Goal: Find specific page/section: Find specific page/section

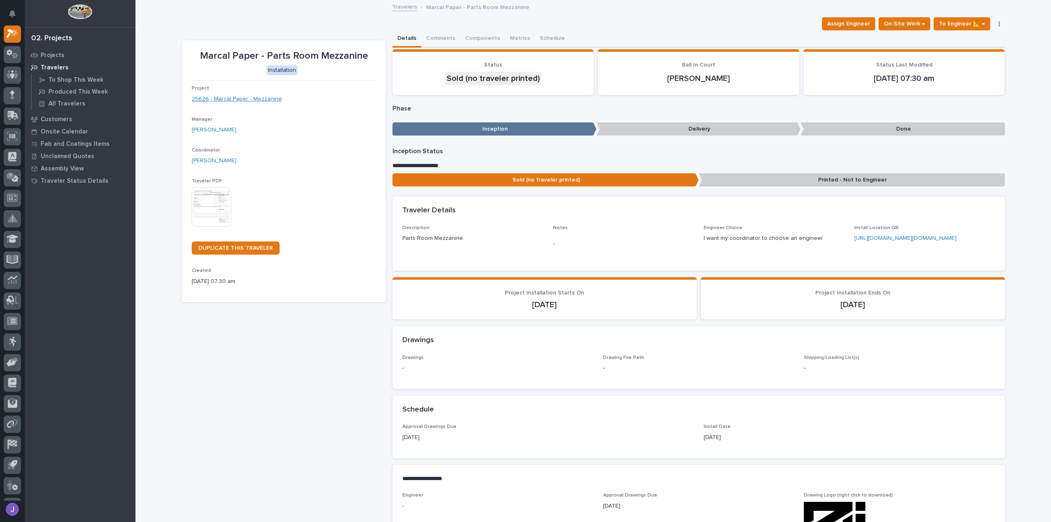
click at [265, 99] on link "25626 - Marcal Paper - Mezzanine" at bounding box center [237, 99] width 90 height 9
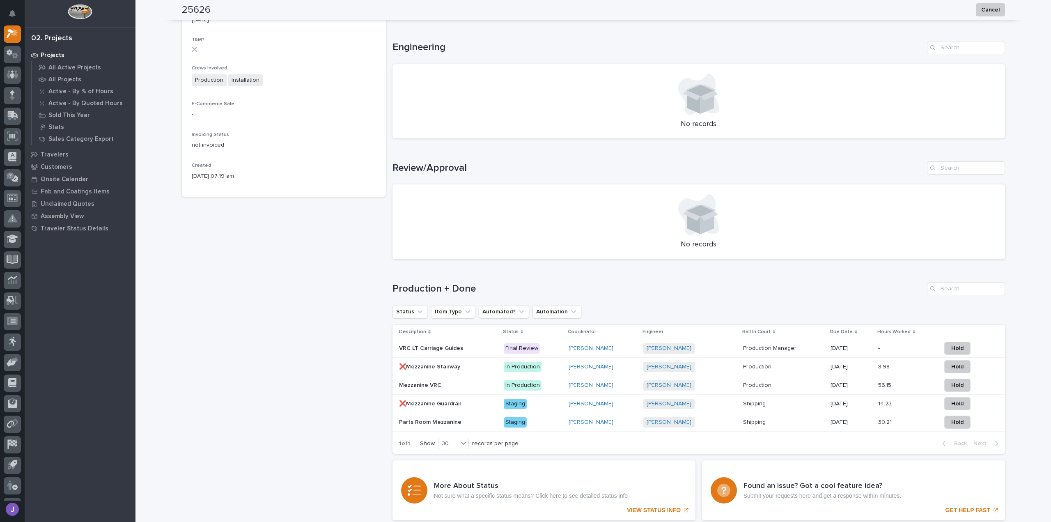
scroll to position [391, 0]
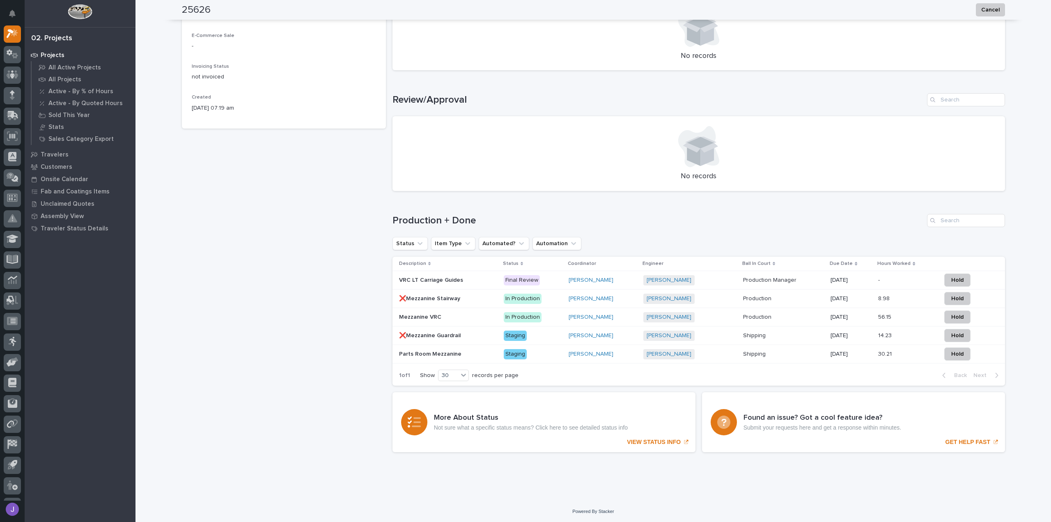
click at [461, 283] on p at bounding box center [448, 280] width 98 height 7
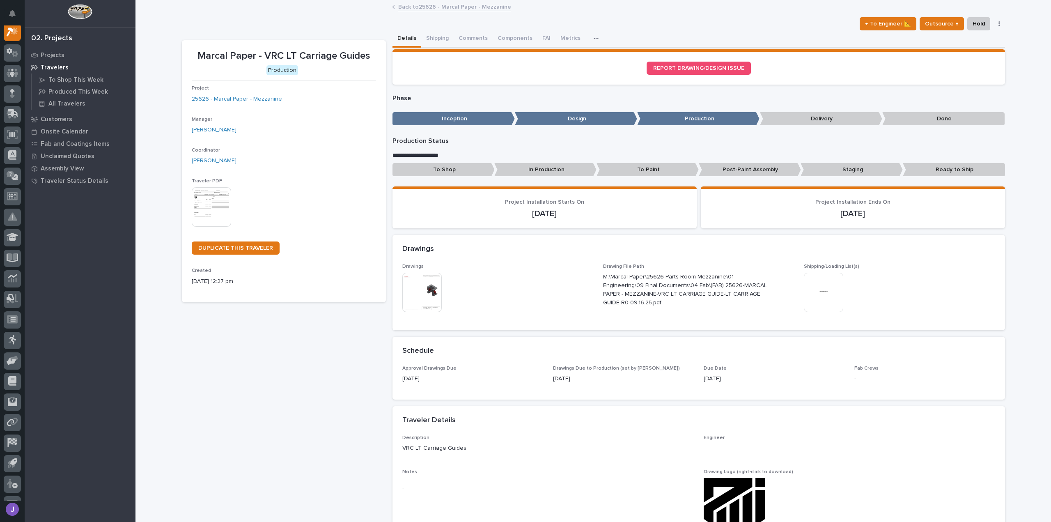
scroll to position [21, 0]
click at [433, 36] on button "Shipping" at bounding box center [437, 38] width 32 height 17
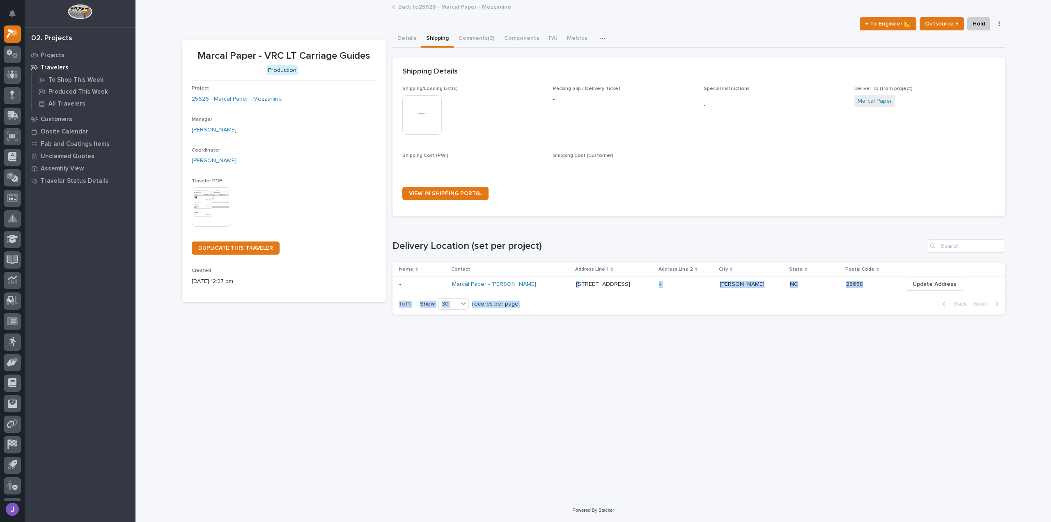
drag, startPoint x: 565, startPoint y: 285, endPoint x: 930, endPoint y: 296, distance: 365.3
click at [930, 296] on section "Name Contact Address Line 1 Address Line 2 City State Postal Code - - Marcal Pa…" at bounding box center [699, 288] width 613 height 52
click at [781, 377] on div "Loading... Saving… Loading... Saving… Marcal Paper - VRC LT Carriage Guides ← T…" at bounding box center [594, 239] width 832 height 477
drag, startPoint x: 557, startPoint y: 284, endPoint x: 874, endPoint y: 301, distance: 317.5
click at [874, 301] on section "Name Contact Address Line 1 Address Line 2 City State Postal Code - - Marcal Pa…" at bounding box center [699, 288] width 613 height 52
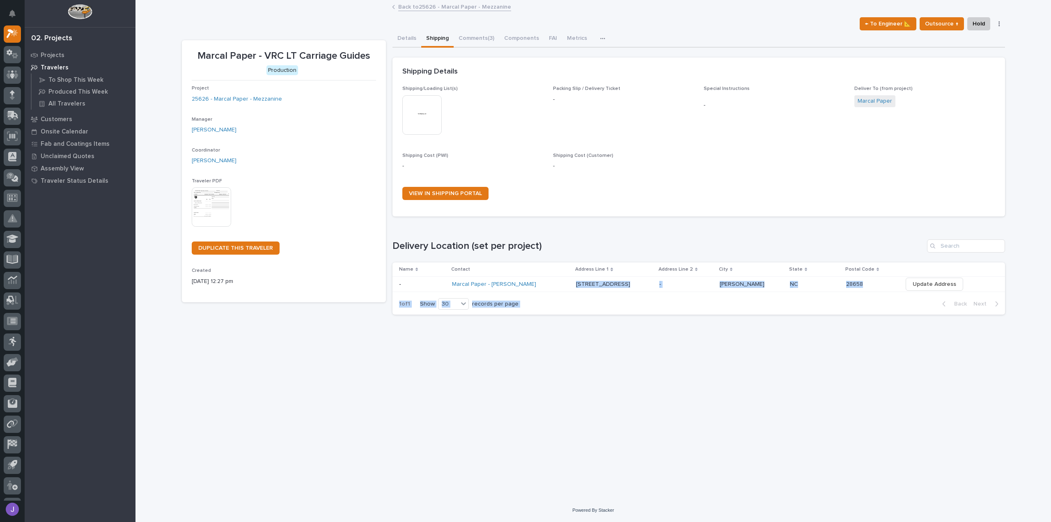
click at [750, 372] on div "Loading... Saving… Loading... Saving… Marcal Paper - VRC LT Carriage Guides ← T…" at bounding box center [594, 239] width 832 height 477
click at [567, 292] on table "Name Contact Address Line 1 Address Line 2 City State Postal Code - - Marcal Pa…" at bounding box center [699, 277] width 613 height 30
click at [396, 346] on div "Loading... Saving… Loading... Saving… Marcal Paper - VRC LT Carriage Guides ← T…" at bounding box center [594, 239] width 832 height 477
click at [551, 329] on div "Loading... Saving… Loading... Saving… Marcal Paper - VRC LT Carriage Guides ← T…" at bounding box center [594, 239] width 832 height 477
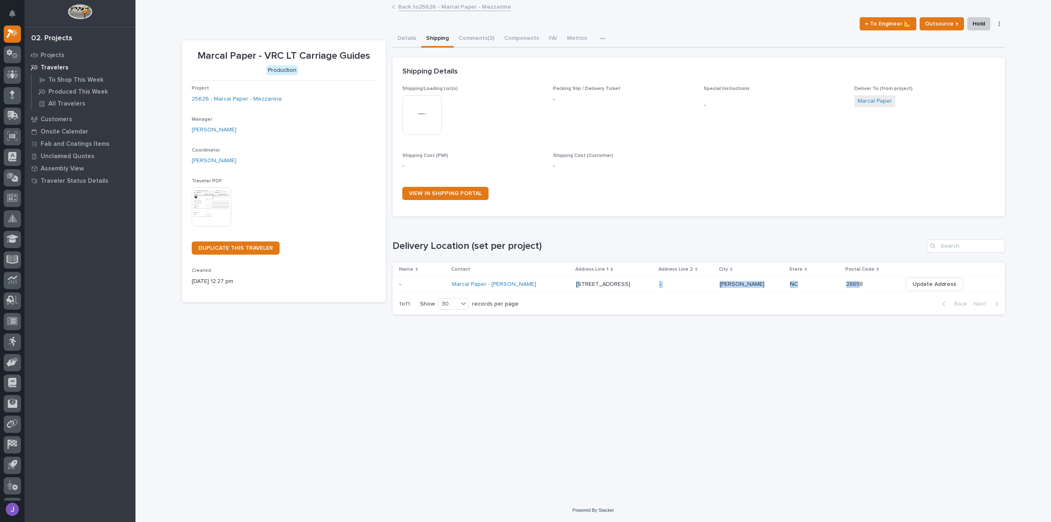
drag, startPoint x: 566, startPoint y: 285, endPoint x: 841, endPoint y: 291, distance: 274.4
click at [841, 291] on tr "- - Marcal Paper - [PERSON_NAME] [STREET_ADDRESS][PERSON_NAME] 28658 Update Add…" at bounding box center [699, 284] width 613 height 15
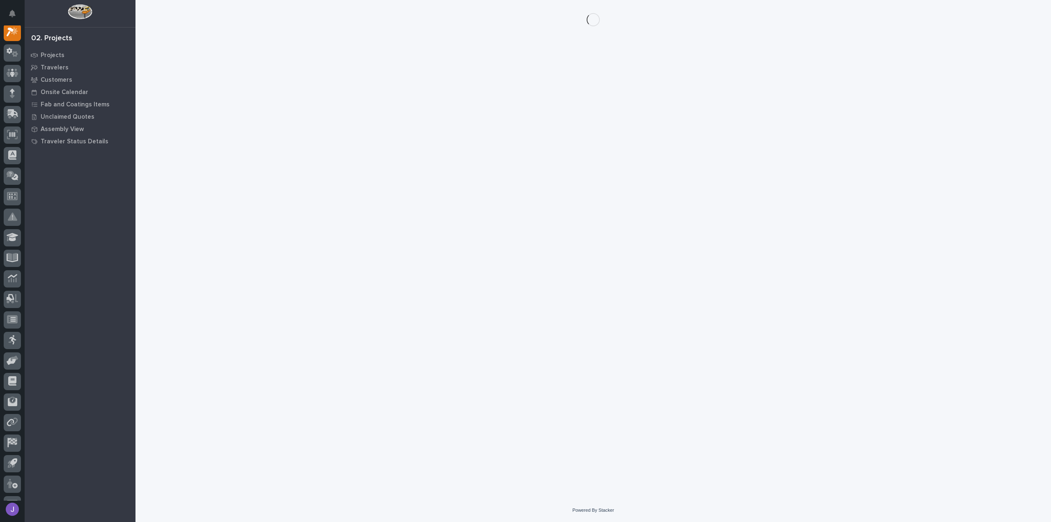
click at [755, 340] on div "Loading... Saving… Loading... Saving…" at bounding box center [594, 239] width 832 height 478
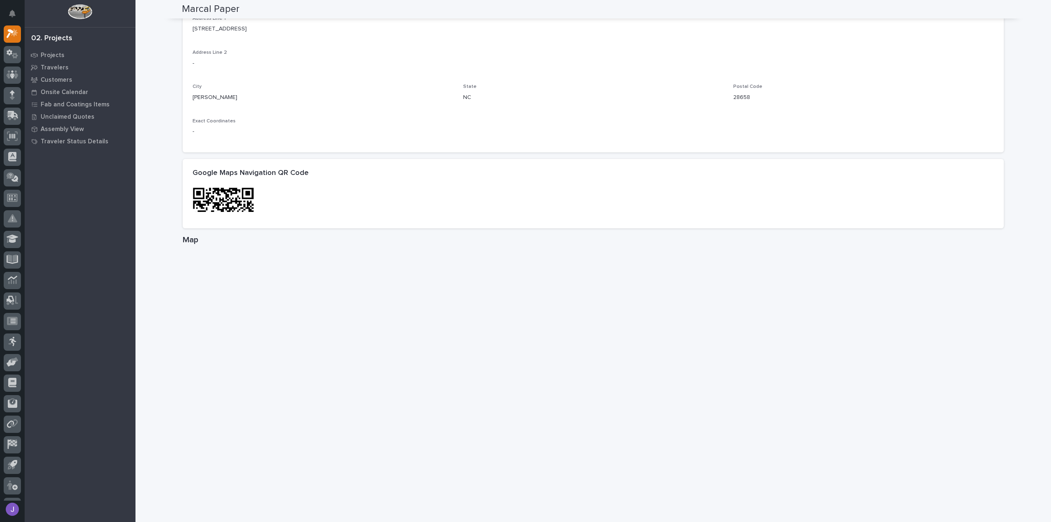
scroll to position [370, 0]
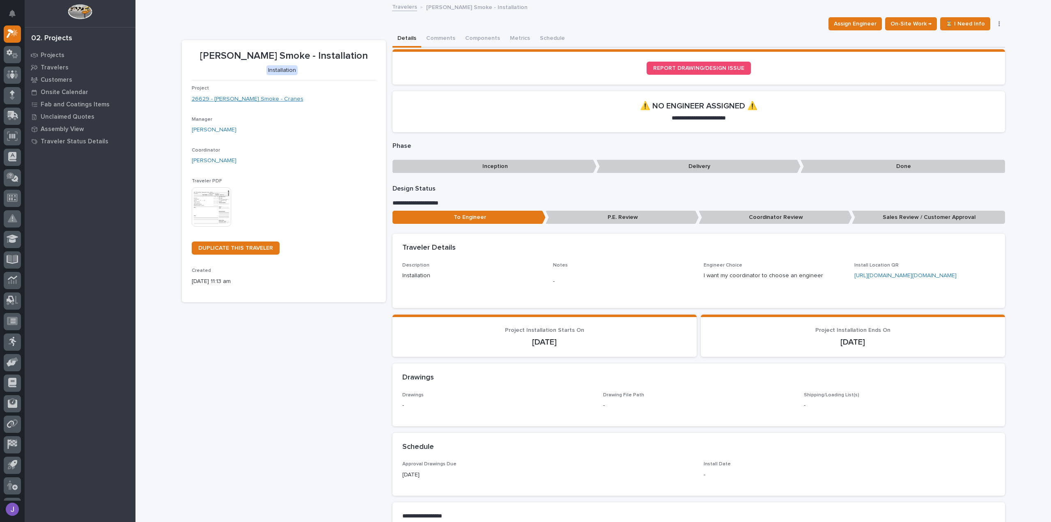
click at [269, 99] on link "26629 - [PERSON_NAME] Smoke - Cranes" at bounding box center [248, 99] width 112 height 9
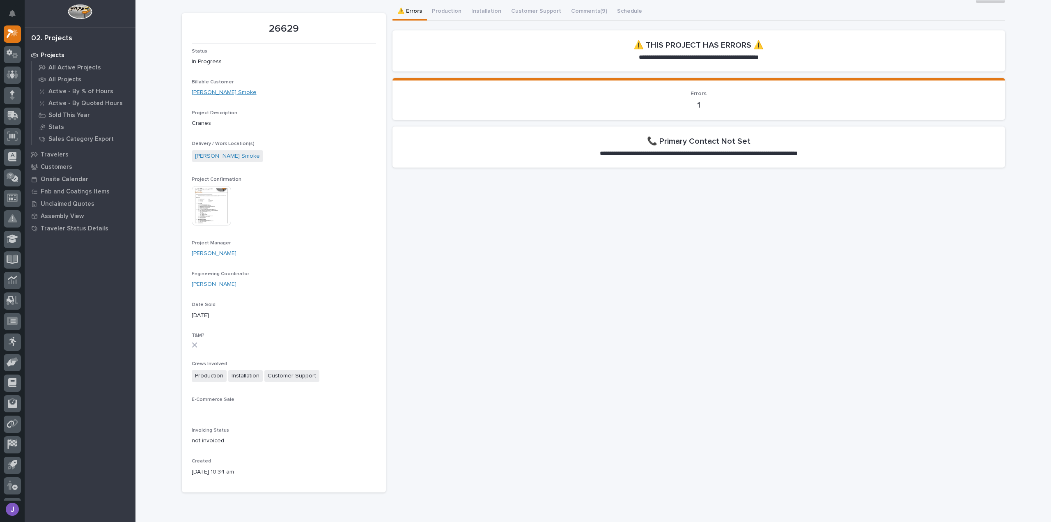
scroll to position [62, 0]
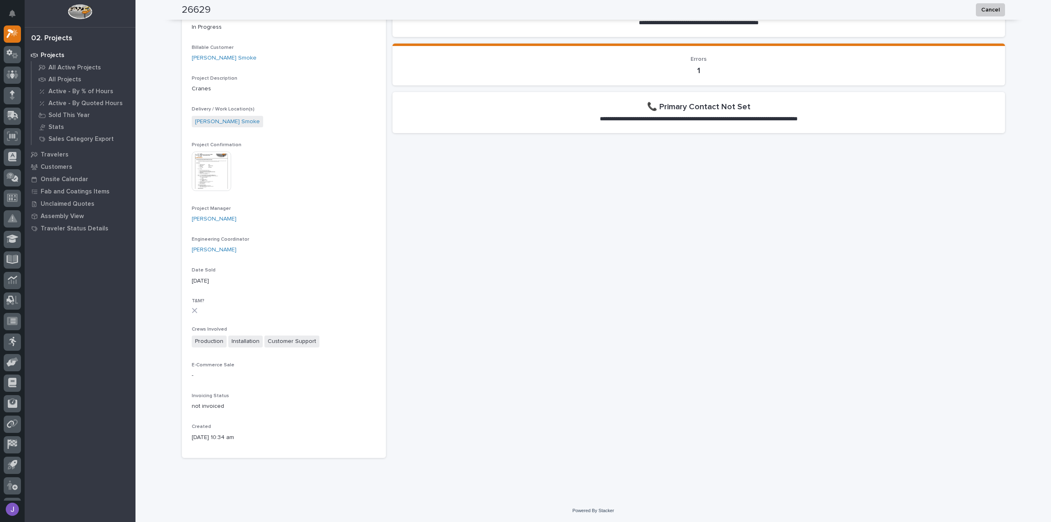
click at [196, 186] on img at bounding box center [211, 171] width 39 height 39
